Goal: Task Accomplishment & Management: Complete application form

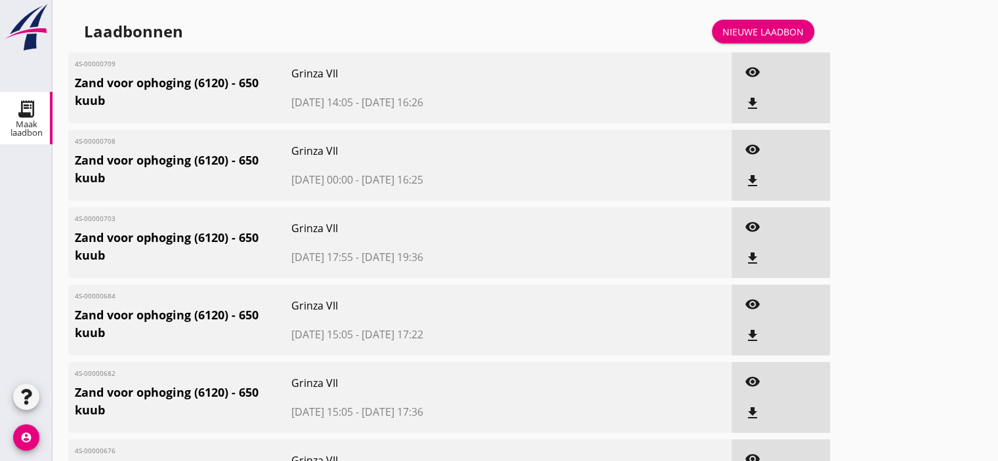
click at [767, 36] on div "Nieuwe laadbon" at bounding box center [763, 32] width 81 height 14
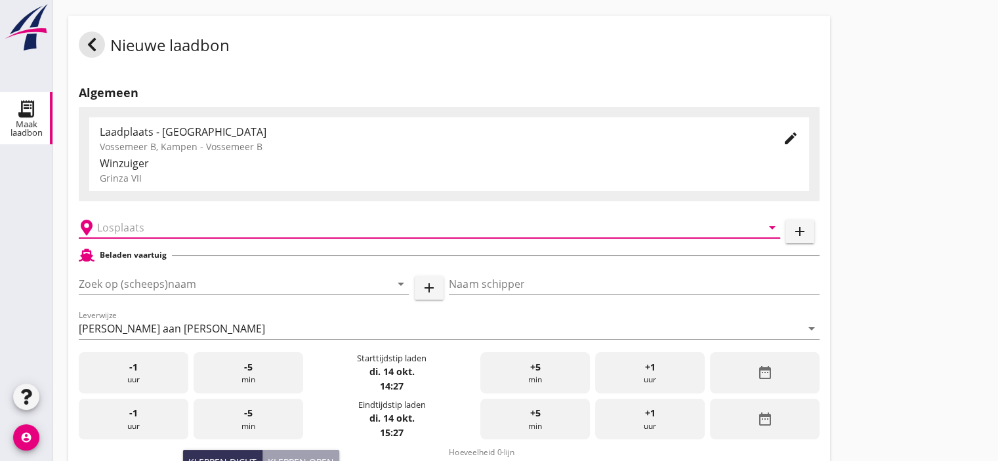
click at [114, 228] on input "text" at bounding box center [420, 227] width 647 height 21
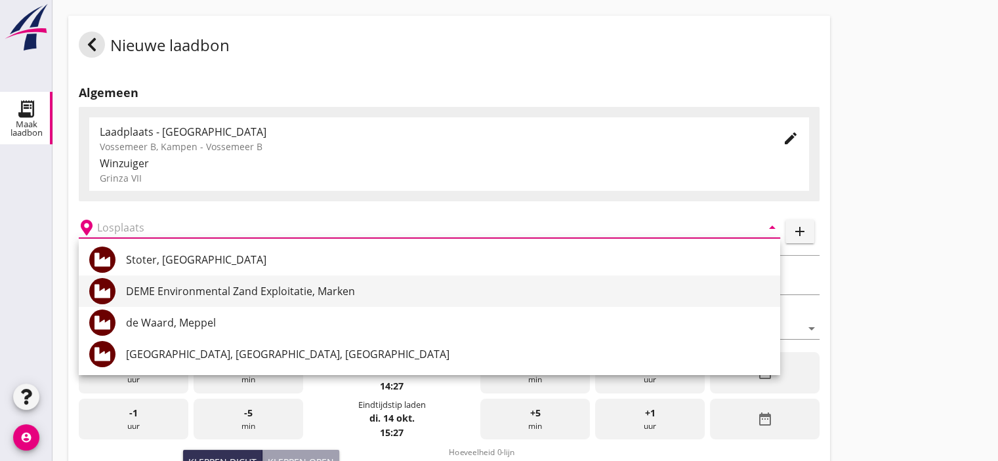
click at [223, 292] on div "DEME Environmental Zand Exploitatie, Marken" at bounding box center [448, 292] width 644 height 16
type input "DEME Environmental Zand Exploitatie, Marken"
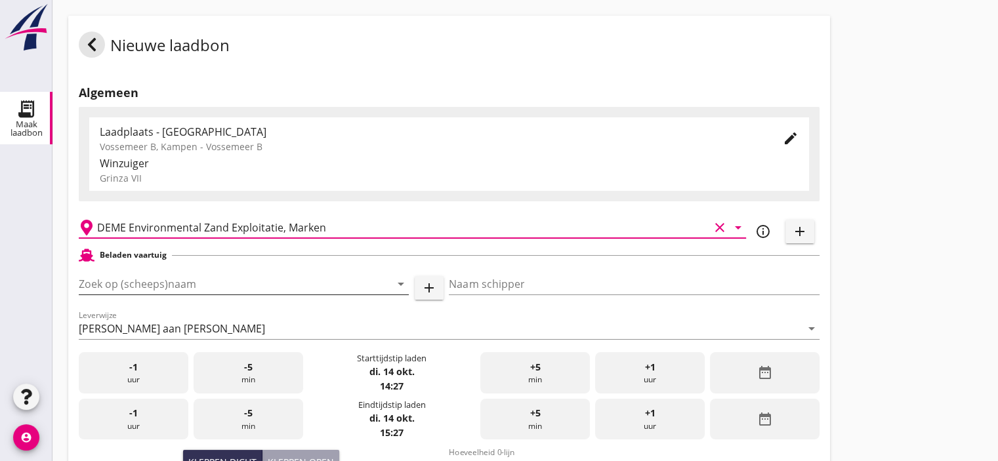
click at [182, 285] on input "Zoek op (scheeps)naam" at bounding box center [225, 284] width 293 height 21
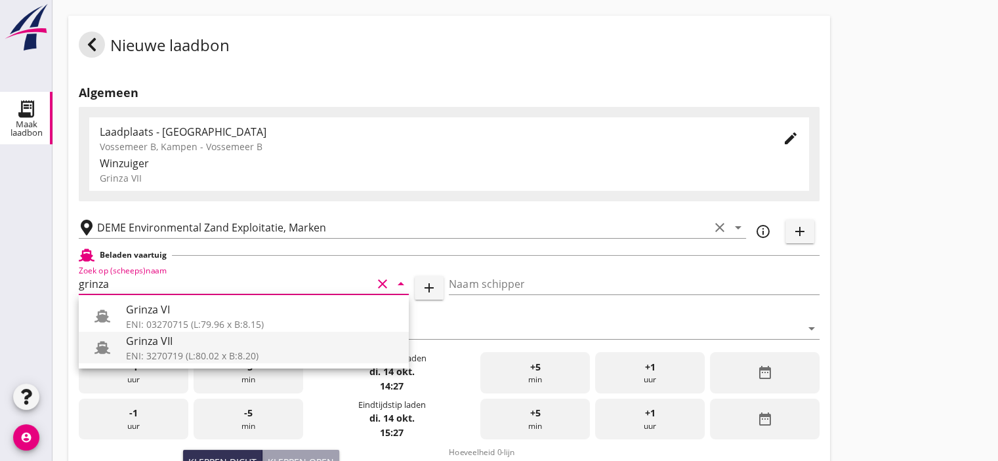
click at [171, 352] on div "ENI: 3270719 (L:80.02 x B:8.20)" at bounding box center [262, 356] width 272 height 14
type input "Grinza VII"
type input "[PERSON_NAME]"
type input "646"
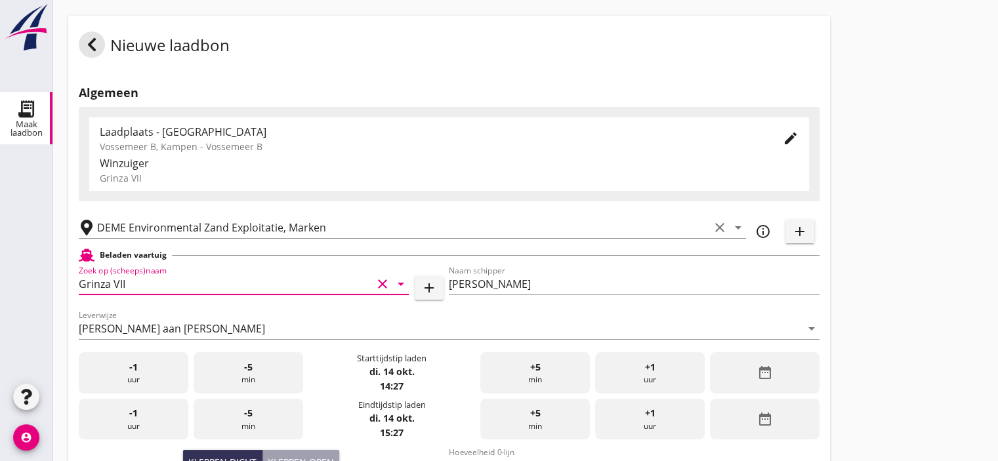
type input "Grinza VII"
click at [525, 373] on div "+5 min" at bounding box center [536, 373] width 110 height 41
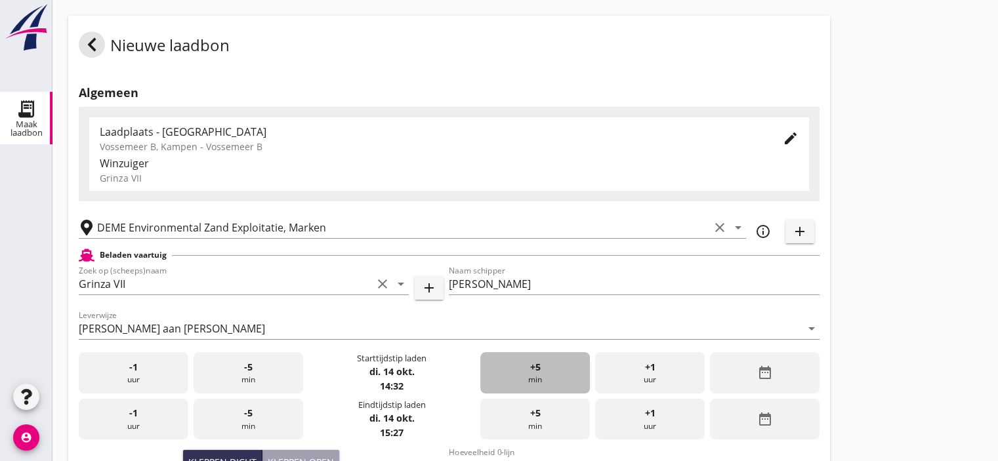
click at [525, 373] on div "+5 min" at bounding box center [536, 373] width 110 height 41
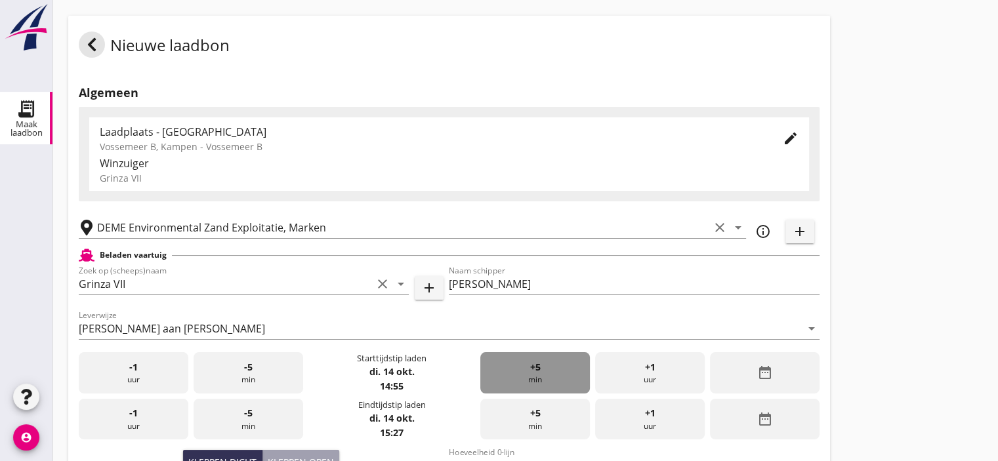
click at [525, 373] on div "+5 min" at bounding box center [536, 373] width 110 height 41
click at [621, 416] on div "+1 uur" at bounding box center [650, 419] width 110 height 41
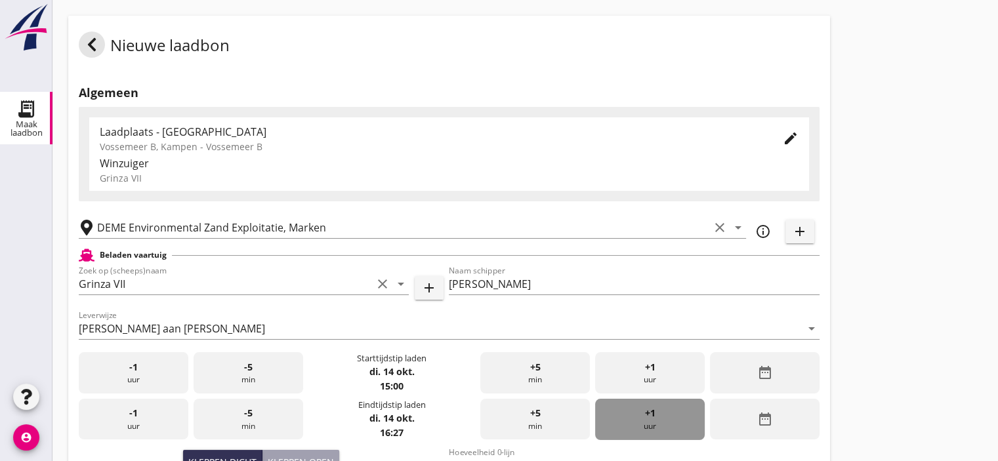
click at [621, 416] on div "+1 uur" at bounding box center [650, 419] width 110 height 41
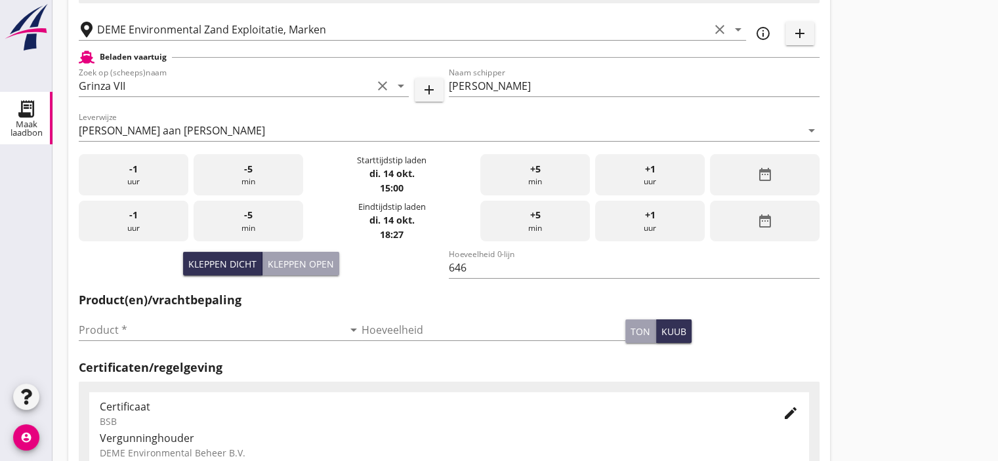
scroll to position [201, 0]
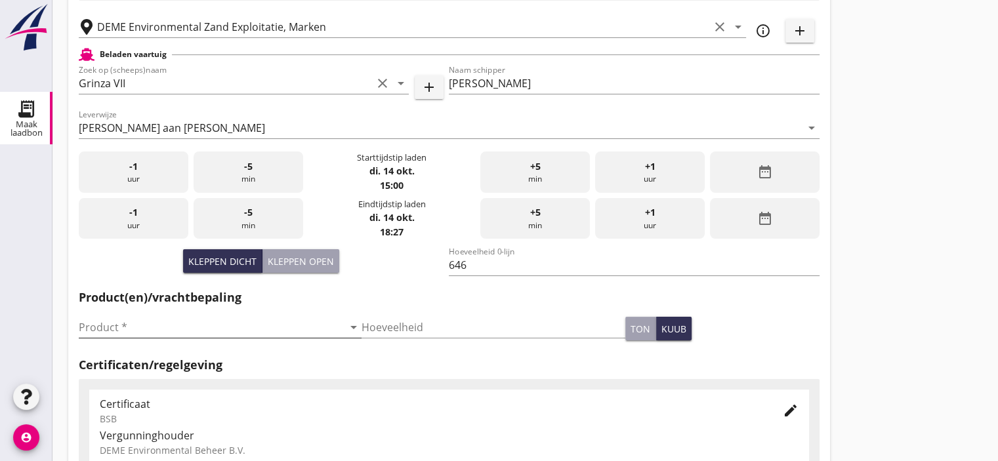
click at [165, 325] on input "Product *" at bounding box center [211, 327] width 265 height 21
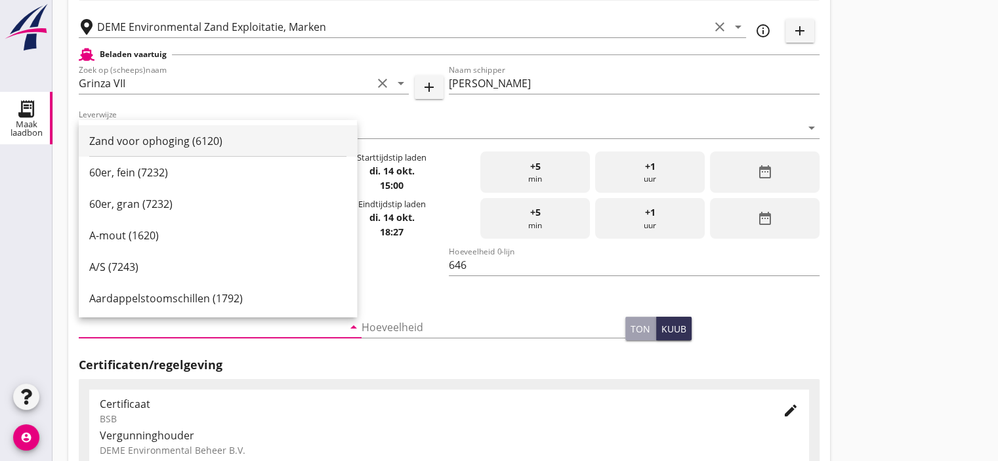
click at [179, 133] on div "Zand voor ophoging (6120)" at bounding box center [217, 141] width 257 height 16
type input "Zand voor ophoging (6120)"
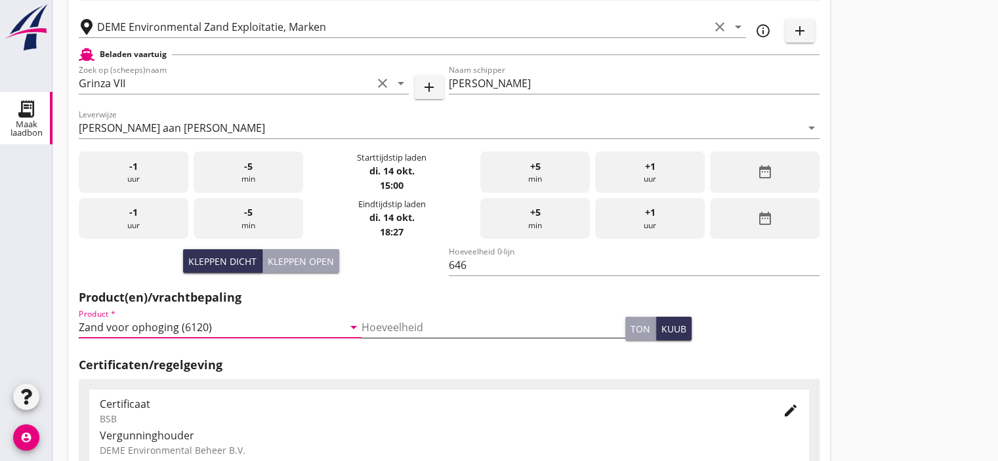
click at [408, 335] on input "Hoeveelheid" at bounding box center [494, 327] width 265 height 21
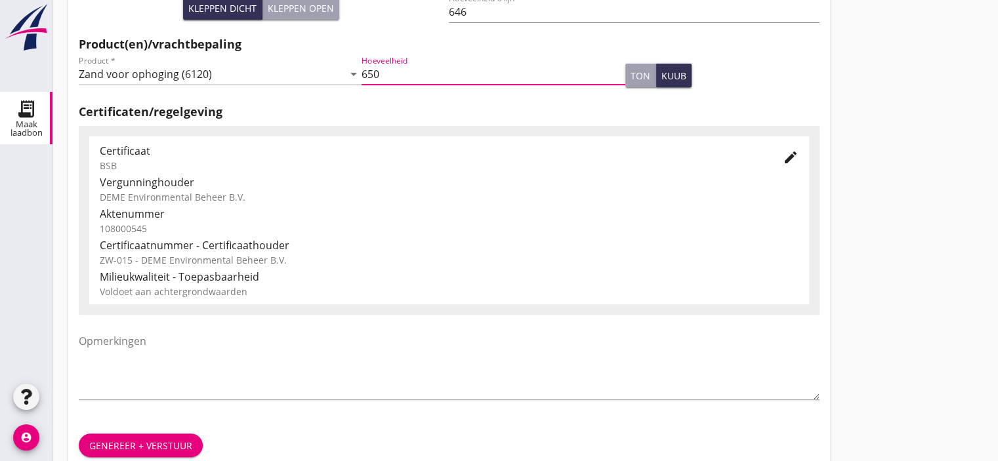
scroll to position [457, 0]
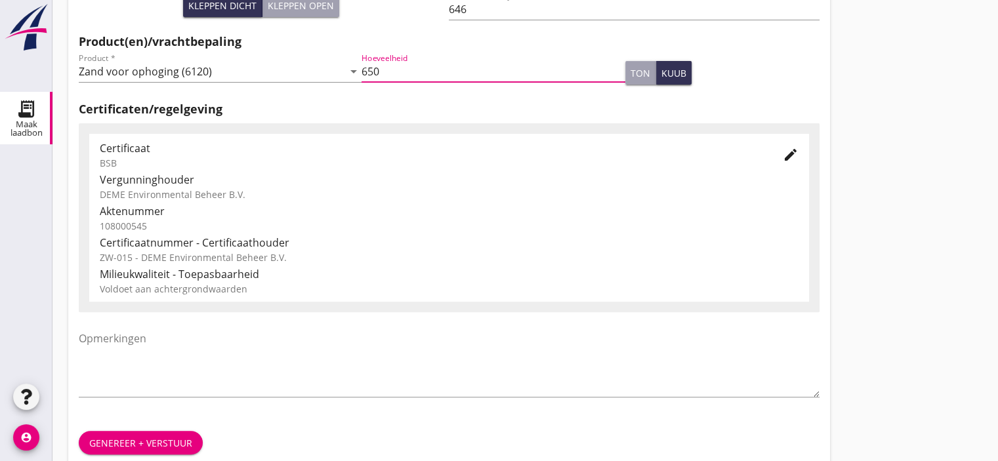
type input "650"
